Goal: Information Seeking & Learning: Learn about a topic

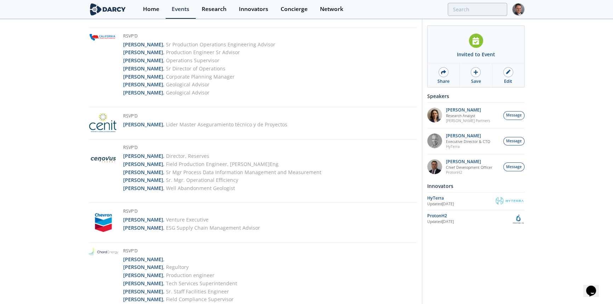
scroll to position [257, 0]
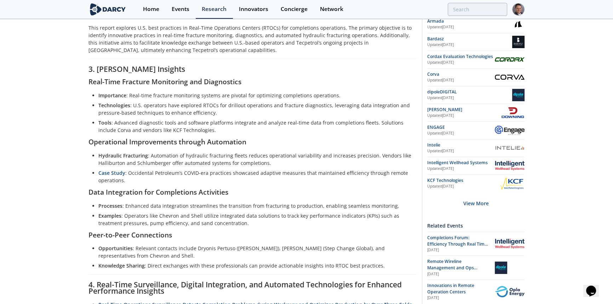
scroll to position [161, 0]
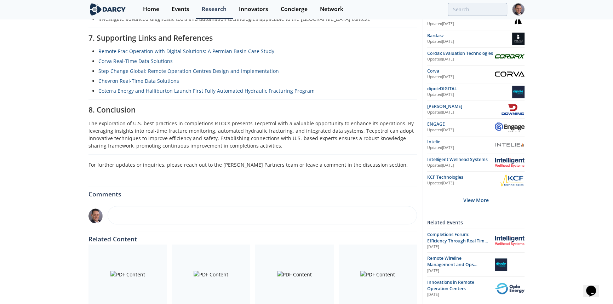
scroll to position [959, 0]
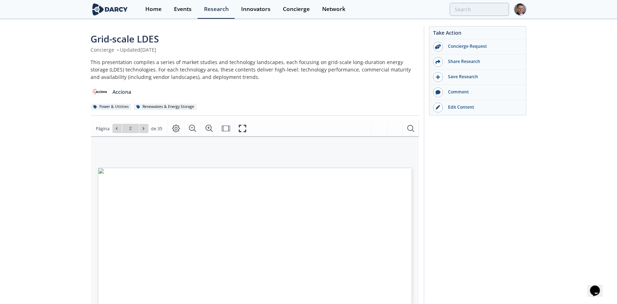
type input "1"
